Goal: Use online tool/utility: Utilize a website feature to perform a specific function

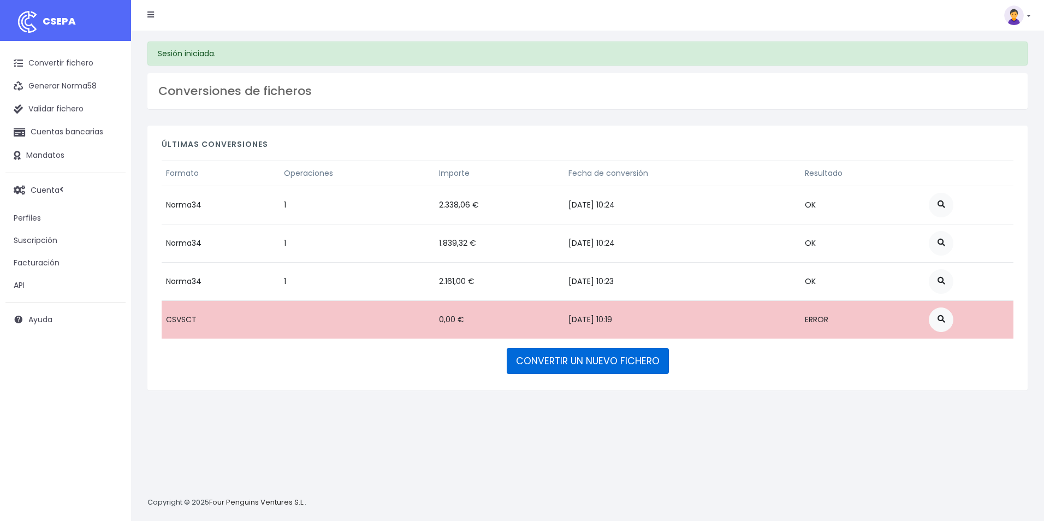
click at [542, 362] on link "CONVERTIR UN NUEVO FICHERO" at bounding box center [588, 361] width 162 height 26
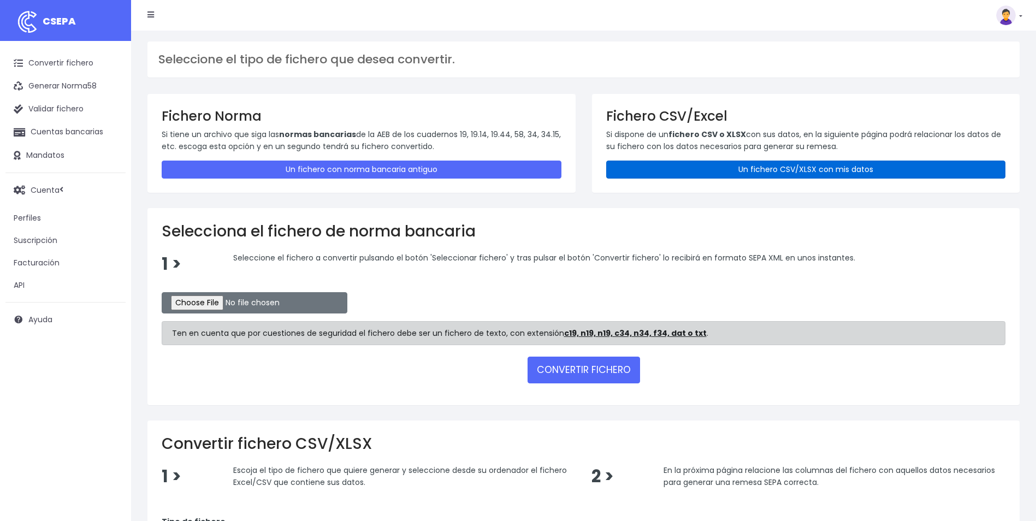
click at [795, 163] on link "Un fichero CSV/XLSX con mis datos" at bounding box center [806, 169] width 400 height 18
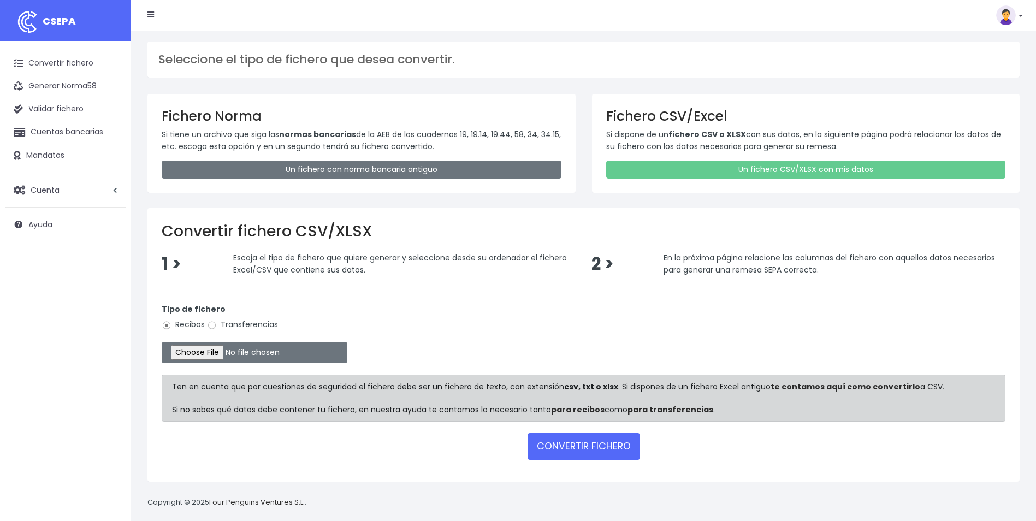
click at [261, 322] on label "Transferencias" at bounding box center [242, 324] width 71 height 11
click at [217, 322] on input "Transferencias" at bounding box center [212, 325] width 10 height 10
radio input "true"
click at [208, 349] on input "file" at bounding box center [255, 352] width 186 height 21
type input "C:\fakepath\REEMBOLSOS 0535 W2M CORPORATE 21081,97.csv"
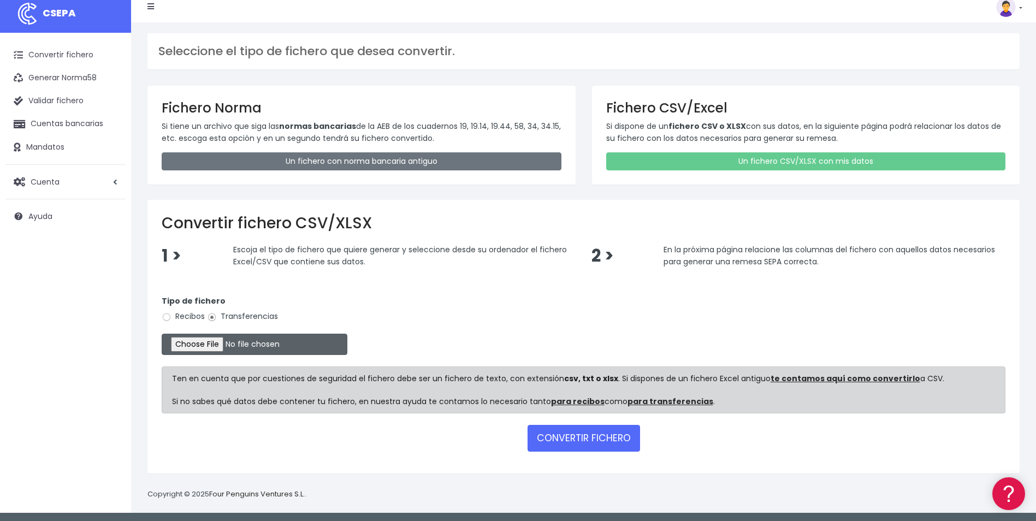
scroll to position [10, 0]
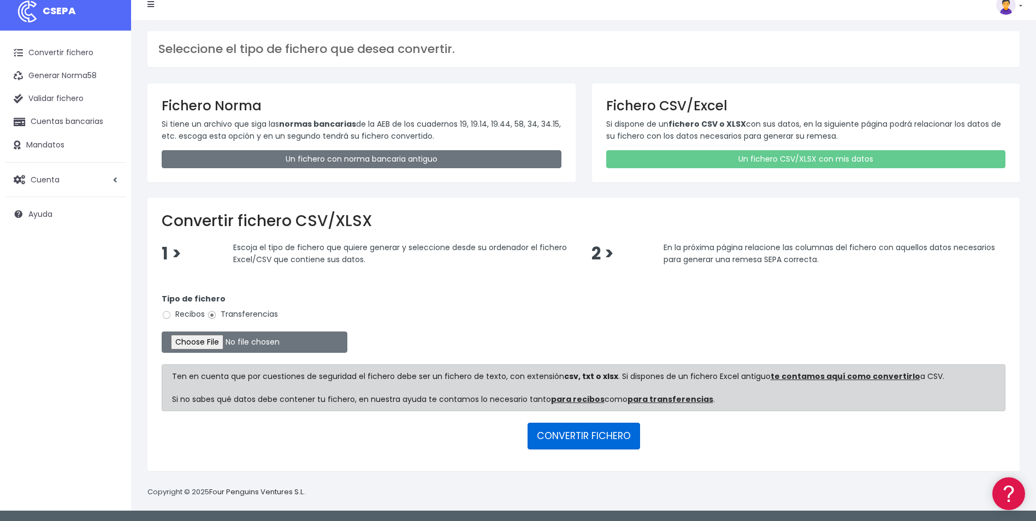
click at [556, 436] on button "CONVERTIR FICHERO" at bounding box center [583, 436] width 112 height 26
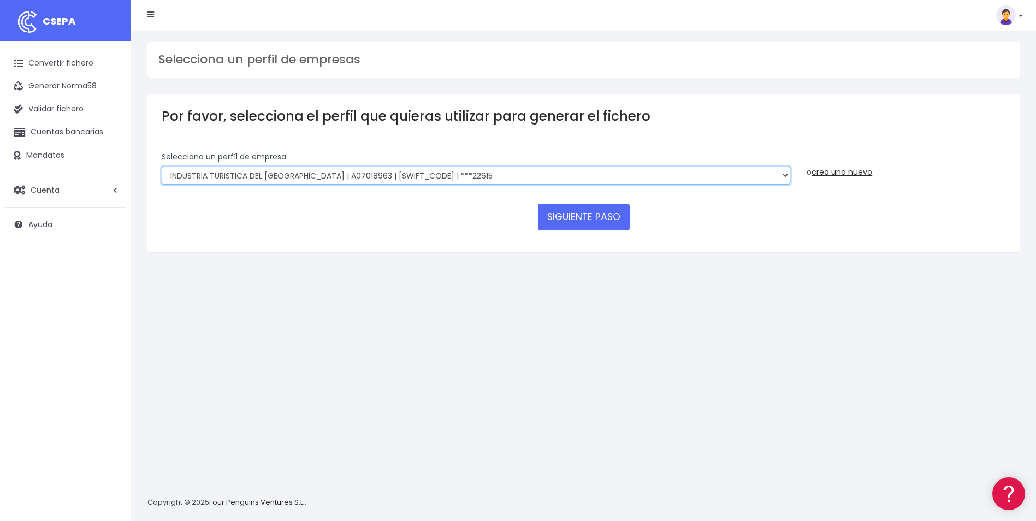
click at [448, 179] on select "World 2 Meet SLU | B62880992001 | BSABESBBXXX | ***97721 WORLD2MEET,S.L.U | B62…" at bounding box center [476, 175] width 628 height 19
click at [526, 171] on select "World 2 Meet SLU | B62880992001 | BSABESBBXXX | ***97721 WORLD2MEET,S.L.U | B62…" at bounding box center [476, 175] width 628 height 19
select select "2122"
click at [162, 166] on select "World 2 Meet SLU | B62880992001 | BSABESBBXXX | ***97721 WORLD2MEET,S.L.U | B62…" at bounding box center [476, 175] width 628 height 19
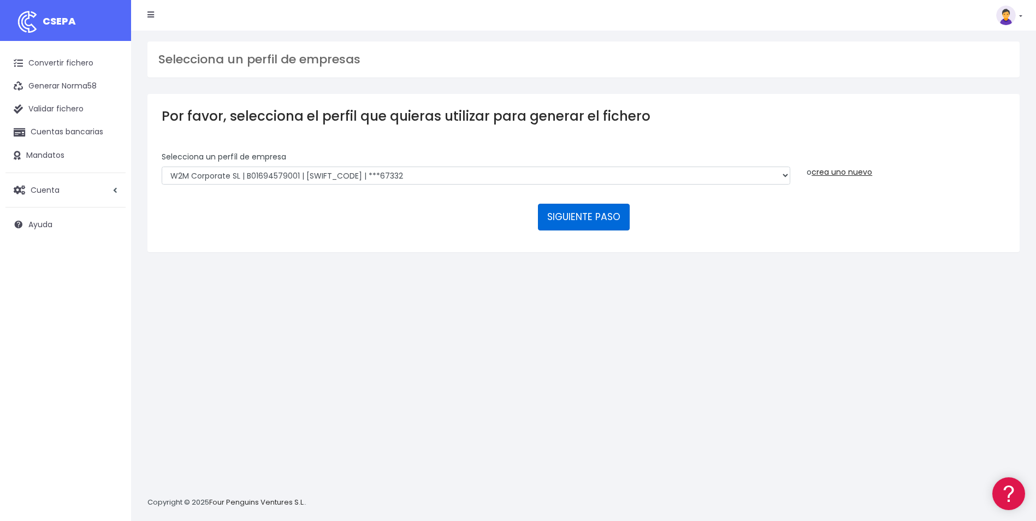
click at [612, 221] on button "SIGUIENTE PASO" at bounding box center [584, 217] width 92 height 26
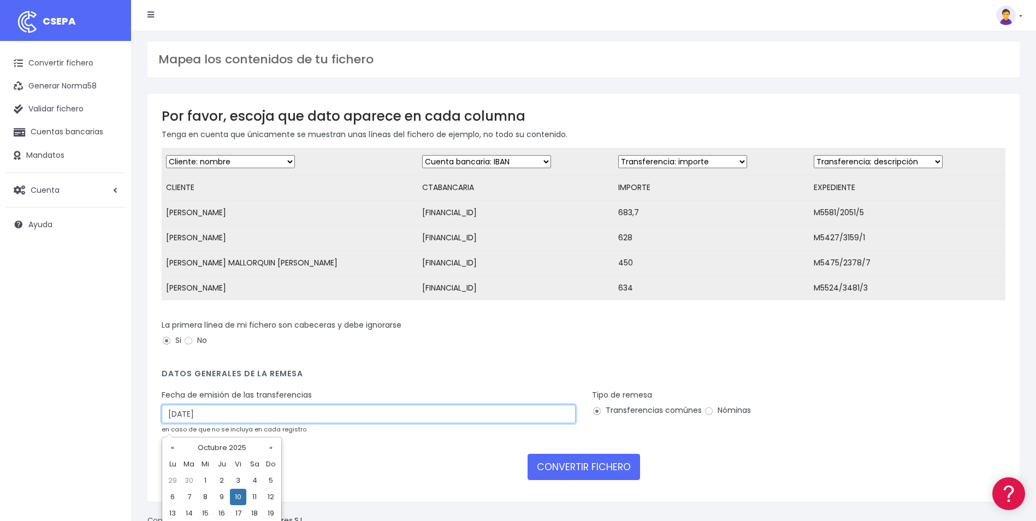
click at [286, 423] on input "10/10/2025" at bounding box center [369, 414] width 414 height 19
click at [209, 498] on td "8" at bounding box center [205, 497] width 16 height 16
type input "08/10/2025"
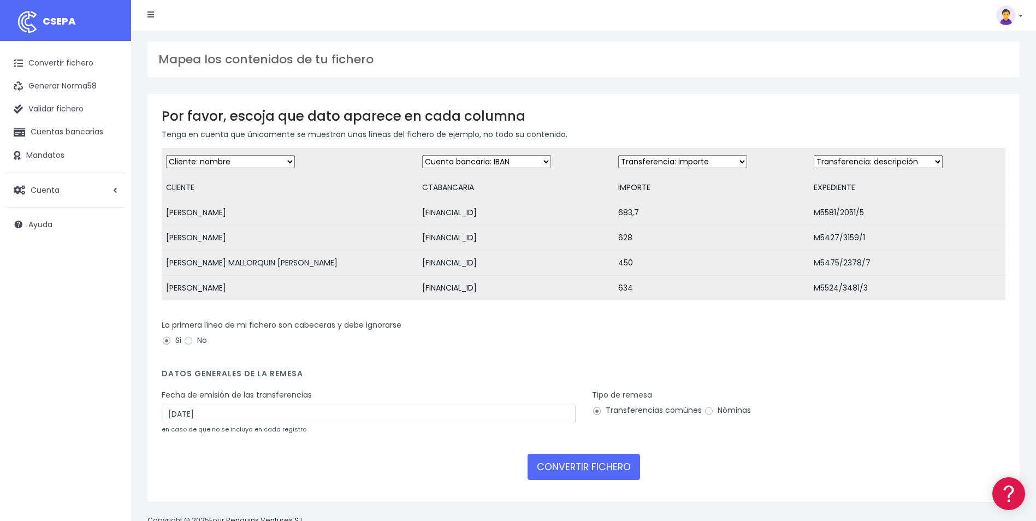
click at [449, 165] on select "Desechar campo Cliente: nombre Cliente: DNI Cliente: Email Cliente: referencia …" at bounding box center [486, 161] width 129 height 13
click at [631, 165] on select "Desechar campo Cliente: nombre Cliente: DNI Cliente: Email Cliente: referencia …" at bounding box center [682, 161] width 129 height 13
click at [830, 166] on select "Desechar campo Cliente: nombre Cliente: DNI Cliente: Email Cliente: referencia …" at bounding box center [877, 161] width 129 height 13
click at [687, 334] on div "La primera línea de mi fichero son cabeceras y debe ignorarse Si No" at bounding box center [583, 334] width 843 height 31
click at [569, 475] on button "CONVERTIR FICHERO" at bounding box center [583, 467] width 112 height 26
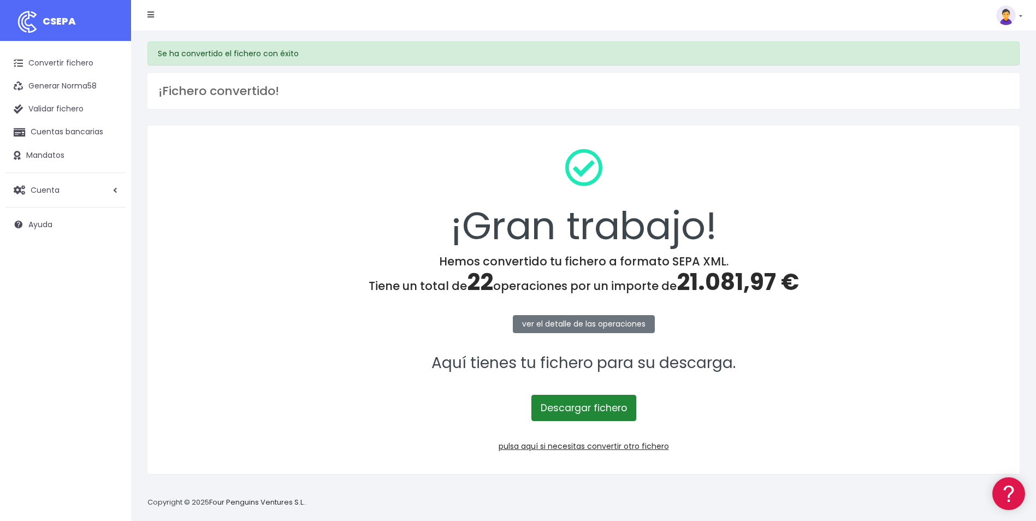
click at [594, 410] on link "Descargar fichero" at bounding box center [583, 408] width 105 height 26
